Goal: Task Accomplishment & Management: Complete application form

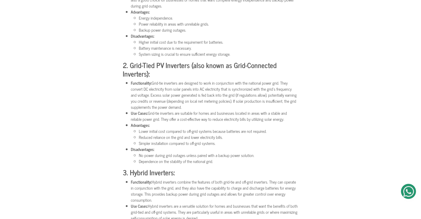
scroll to position [393, 0]
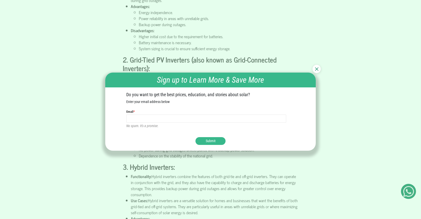
click at [316, 68] on img at bounding box center [317, 69] width 4 height 4
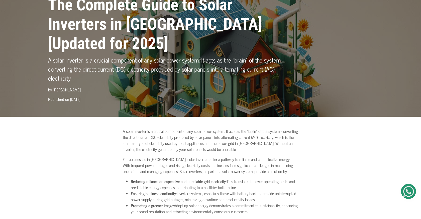
scroll to position [0, 0]
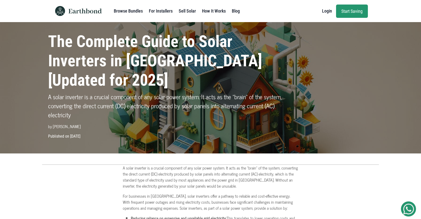
click at [134, 12] on link "Browse Bundles" at bounding box center [128, 11] width 29 height 10
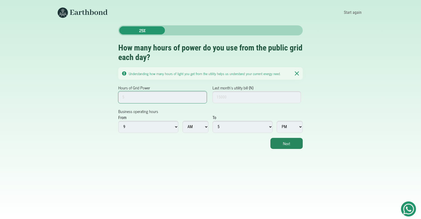
click at [178, 98] on input "Hours of Grid Power" at bounding box center [162, 97] width 89 height 12
click at [202, 96] on input "1" at bounding box center [162, 97] width 89 height 12
click at [202, 96] on input "2" at bounding box center [162, 97] width 89 height 12
click at [202, 96] on input "3" at bounding box center [162, 97] width 89 height 12
click at [202, 96] on input "4" at bounding box center [162, 97] width 89 height 12
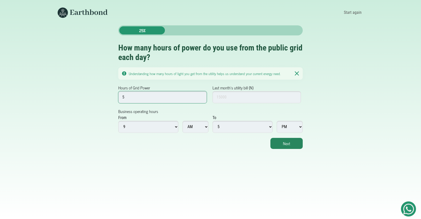
click at [202, 96] on input "5" at bounding box center [162, 97] width 89 height 12
click at [202, 96] on input "6" at bounding box center [162, 97] width 89 height 12
click at [202, 96] on input "7" at bounding box center [162, 97] width 89 height 12
click at [202, 96] on input "8" at bounding box center [162, 97] width 89 height 12
click at [202, 96] on input "9" at bounding box center [162, 97] width 89 height 12
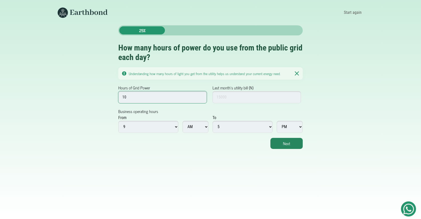
click at [202, 96] on input "10" at bounding box center [162, 97] width 89 height 12
click at [202, 96] on input "11" at bounding box center [162, 97] width 89 height 12
click at [202, 96] on input "12" at bounding box center [162, 97] width 89 height 12
click at [202, 96] on input "13" at bounding box center [162, 97] width 89 height 12
click at [202, 96] on input "14" at bounding box center [162, 97] width 89 height 12
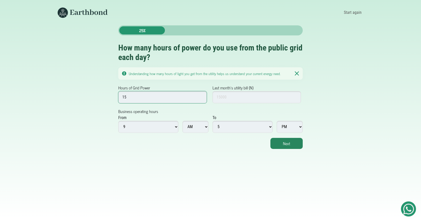
type input "15"
click at [202, 96] on input "15" at bounding box center [162, 97] width 89 height 12
click at [243, 99] on input "Last month's utility bill (N)" at bounding box center [257, 97] width 89 height 12
click at [221, 96] on input "13000" at bounding box center [257, 97] width 89 height 12
type input "15000"
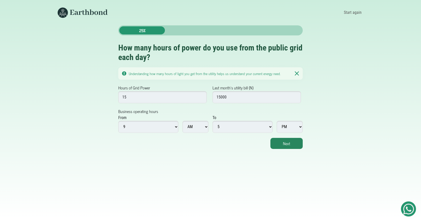
click at [175, 127] on select "1 2 3 4 5 6 7 8 9 10 11 12" at bounding box center [148, 127] width 60 height 12
select select "8"
click at [271, 126] on select "1 2 3 4 5 6 7 8 9 10 11 12" at bounding box center [243, 127] width 60 height 12
select select "7"
click at [175, 126] on select "1 2 3 4 5 6 7 8 9 10 11 12" at bounding box center [148, 127] width 60 height 12
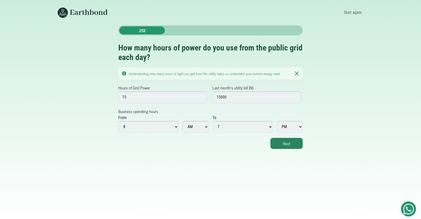
select select "9"
click at [285, 145] on button "Next" at bounding box center [287, 143] width 32 height 11
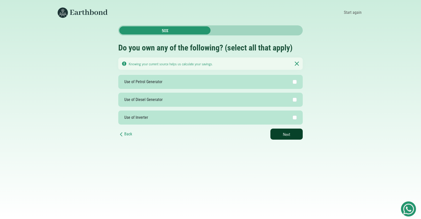
click at [284, 137] on button "Next" at bounding box center [287, 133] width 32 height 11
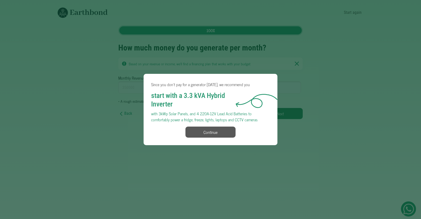
click at [214, 131] on button "Continue" at bounding box center [211, 131] width 50 height 11
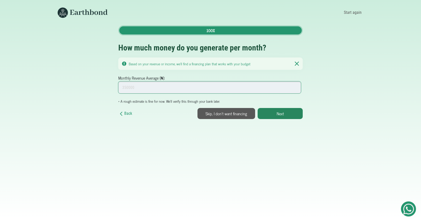
click at [182, 90] on input "Monthly Revenue Average (₦):" at bounding box center [209, 87] width 183 height 12
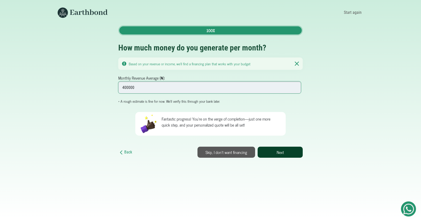
type input "400000"
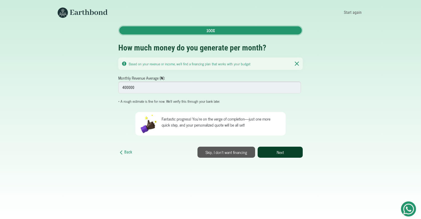
click at [287, 154] on button "Next" at bounding box center [280, 151] width 45 height 11
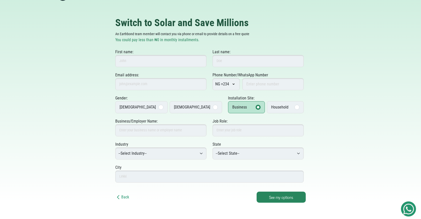
scroll to position [12, 0]
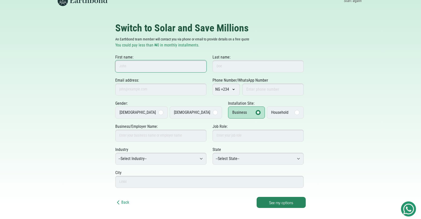
click at [170, 67] on input "First name:" at bounding box center [160, 66] width 91 height 12
type input "[PERSON_NAME]"
type input "Amuka"
click at [136, 94] on input "Email address:" at bounding box center [160, 89] width 91 height 12
type input "[EMAIL_ADDRESS][DOMAIN_NAME]"
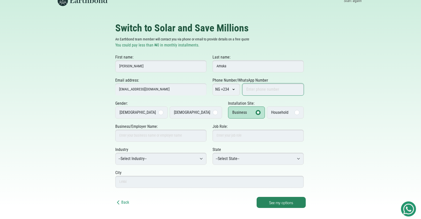
click at [270, 89] on input "Phone Number/WhatsApp Number" at bounding box center [273, 89] width 61 height 12
drag, startPoint x: 253, startPoint y: 89, endPoint x: 231, endPoint y: 89, distance: 22.8
click at [231, 89] on div "NG +234 AD +376 AE +971 AF +93 AG +1268 AI +1264 AL +355 AM +374 AO +244 AR +54…" at bounding box center [258, 89] width 91 height 12
click at [268, 89] on input "080586202" at bounding box center [273, 89] width 61 height 12
type input "08058620207"
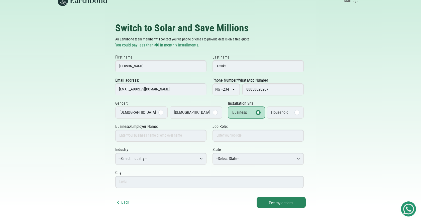
click at [159, 111] on div at bounding box center [161, 112] width 5 height 5
click at [0, 0] on input "Male" at bounding box center [0, 0] width 0 height 0
click at [293, 111] on label "Household" at bounding box center [285, 112] width 37 height 12
click at [0, 0] on input "Household" at bounding box center [0, 0] width 0 height 0
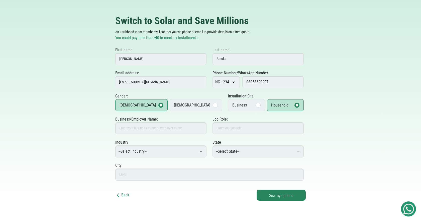
scroll to position [20, 0]
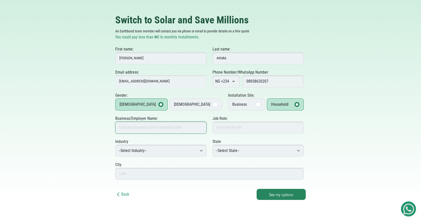
click at [151, 128] on input "Business/Employer Name:" at bounding box center [160, 127] width 91 height 12
type input "Carter Biggs Investment Limited"
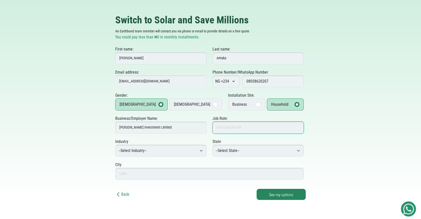
click at [235, 128] on input "Job Role:" at bounding box center [258, 127] width 91 height 12
type input "Brand Strategist"
click at [196, 150] on select "--Select Industry-- Agriculture Agro-Processing Advertising & Public Relations …" at bounding box center [160, 150] width 91 height 12
select select "Medical Equipment & Supplies"
click at [301, 149] on select "--Select State-- Abia Adamawa Akwa Ibom Anambra Bauchi Bayelsa Benue Borno Cros…" at bounding box center [258, 150] width 91 height 12
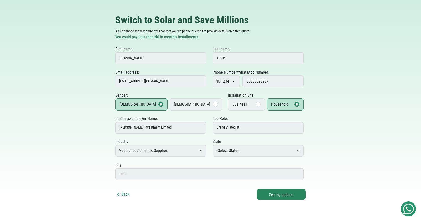
select select "Lagos"
click at [160, 175] on input "text" at bounding box center [209, 174] width 189 height 12
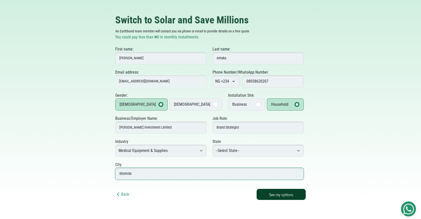
type input "Shomolu"
click at [285, 194] on button "See my options" at bounding box center [281, 194] width 49 height 11
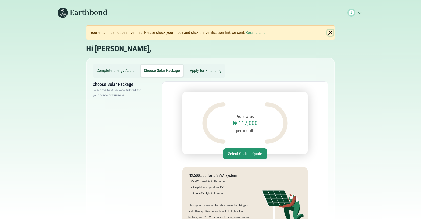
click at [331, 32] on button "Close" at bounding box center [331, 33] width 6 height 6
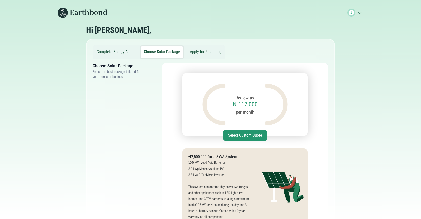
click at [359, 15] on div "J .cls-1{fill:none;stroke:#3c7b65;stroke-linecap:round;stroke-linejoin:round;st…" at bounding box center [356, 13] width 16 height 8
click at [359, 13] on icon ".cls-1{fill:none;stroke:#3c7b65;stroke-linecap:round;stroke-linejoin:round;stro…" at bounding box center [360, 12] width 8 height 5
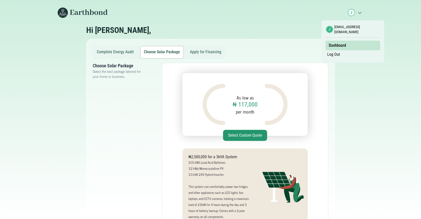
click at [359, 13] on icon ".cls-1{fill:none;stroke:#3c7b65;stroke-linecap:round;stroke-linejoin:round;stro…" at bounding box center [360, 12] width 8 height 5
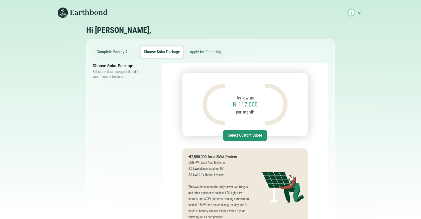
click at [359, 13] on icon ".cls-1{fill:none;stroke:#3c7b65;stroke-linecap:round;stroke-linejoin:round;stro…" at bounding box center [360, 12] width 8 height 5
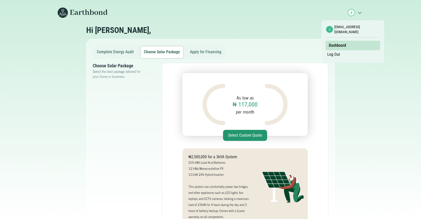
click at [350, 79] on body "J .cls-1{fill:none;stroke:#3c7b65;stroke-linecap:round;stroke-linejoin:round;st…" at bounding box center [210, 109] width 421 height 219
click at [202, 53] on button "Apply for Financing" at bounding box center [205, 52] width 37 height 12
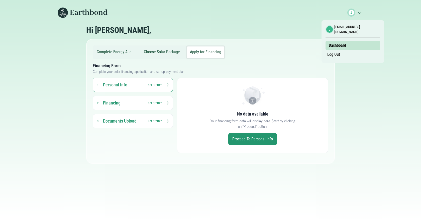
click at [169, 103] on button "Financing 2 Not Started" at bounding box center [133, 103] width 80 height 14
click at [249, 136] on link "Proceed to Financing Info" at bounding box center [253, 139] width 50 height 12
click at [120, 51] on button "Complete Energy Audit" at bounding box center [115, 52] width 43 height 12
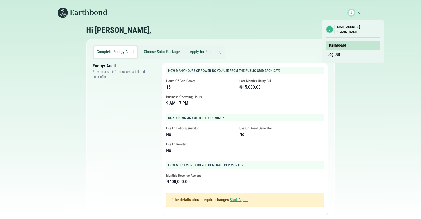
scroll to position [11, 0]
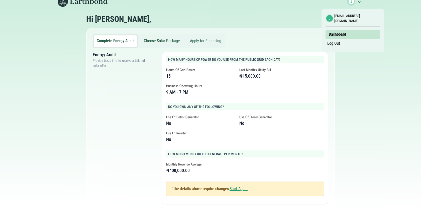
click at [157, 42] on button "Choose Solar Package" at bounding box center [162, 41] width 42 height 12
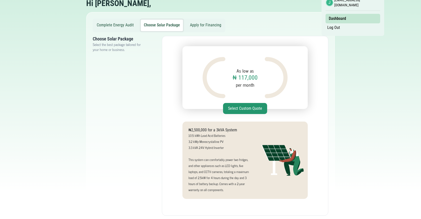
scroll to position [32, 0]
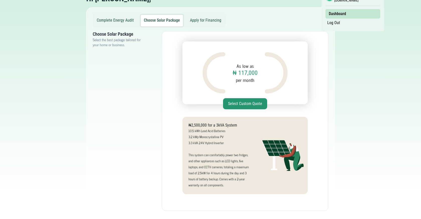
click at [249, 105] on button "Select Custom Quote" at bounding box center [245, 103] width 44 height 11
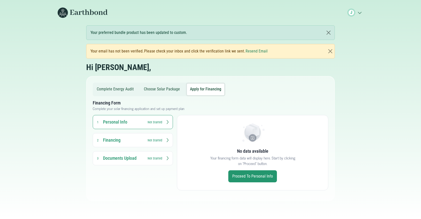
click at [360, 12] on icon ".cls-1{fill:none;stroke:#3c7b65;stroke-linecap:round;stroke-linejoin:round;stro…" at bounding box center [360, 12] width 8 height 5
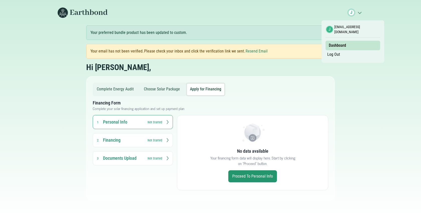
click at [334, 52] on link "Log Out" at bounding box center [334, 54] width 16 height 9
